Goal: Task Accomplishment & Management: Use online tool/utility

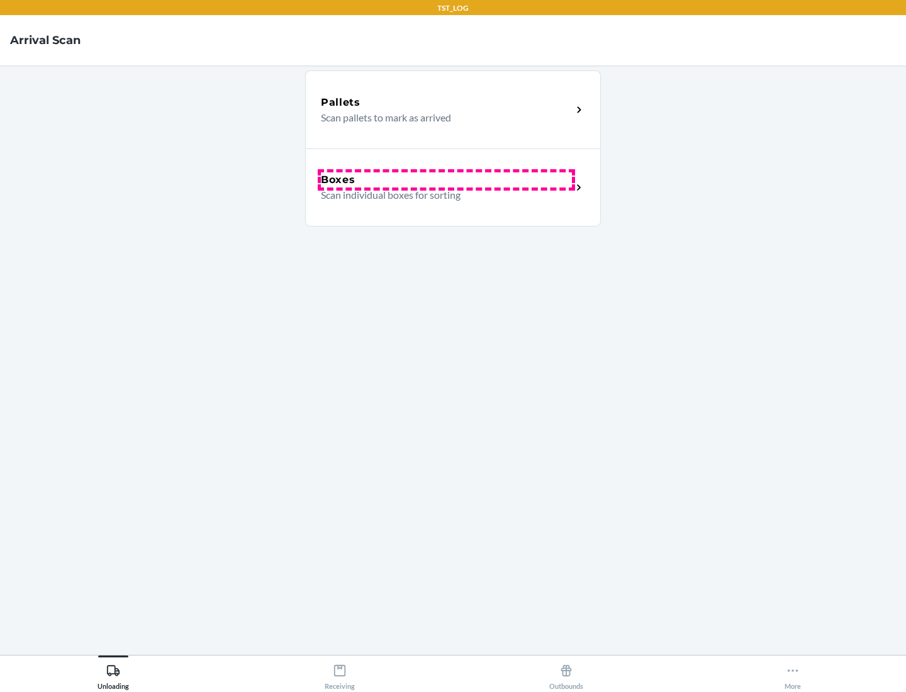
click at [446, 180] on div "Boxes" at bounding box center [446, 179] width 251 height 15
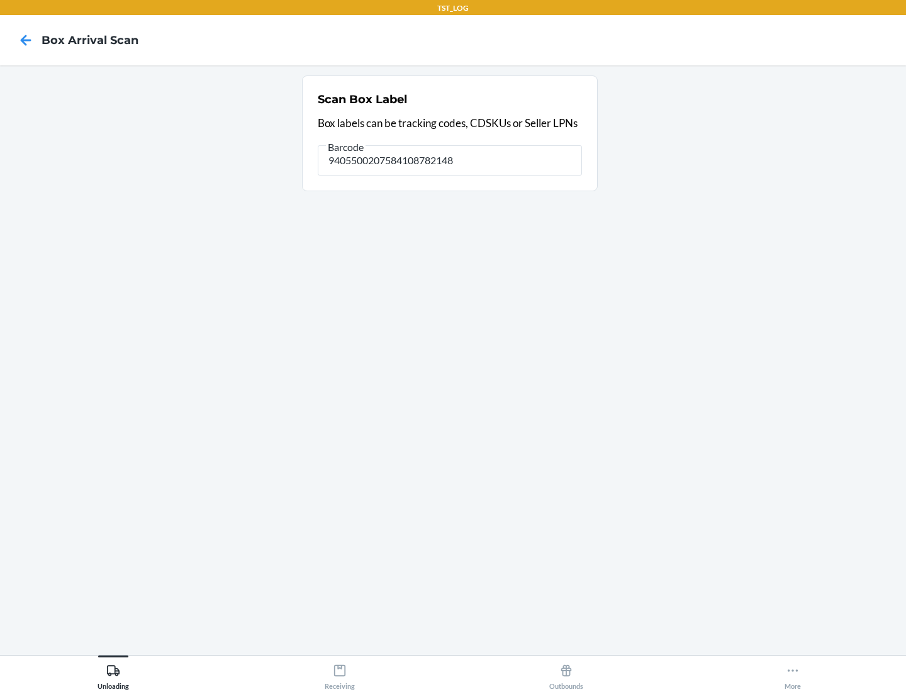
type input "9405500207584108782148"
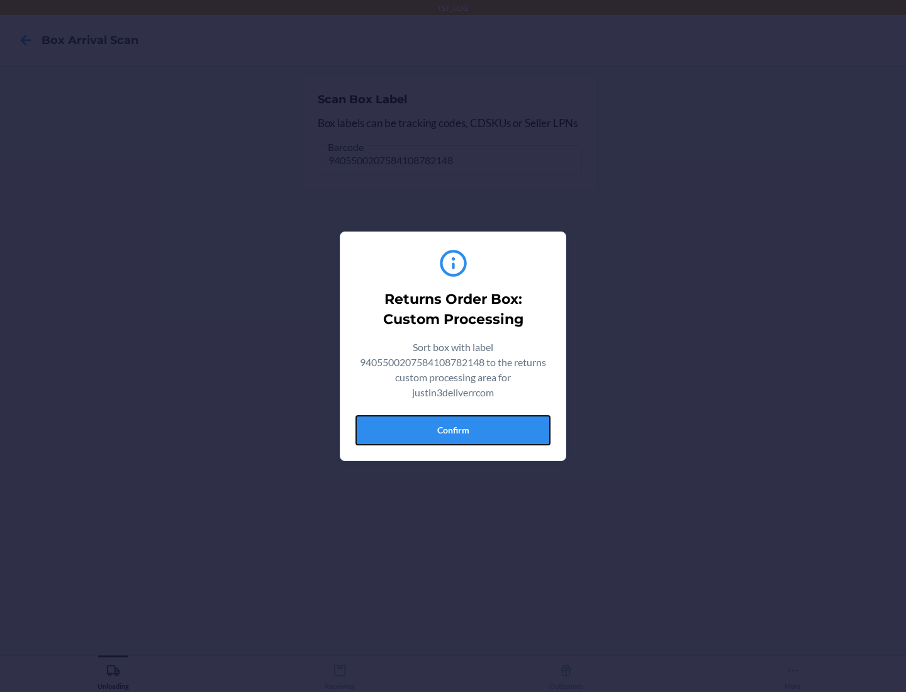
click at [453, 430] on button "Confirm" at bounding box center [452, 430] width 195 height 30
